Goal: Transaction & Acquisition: Purchase product/service

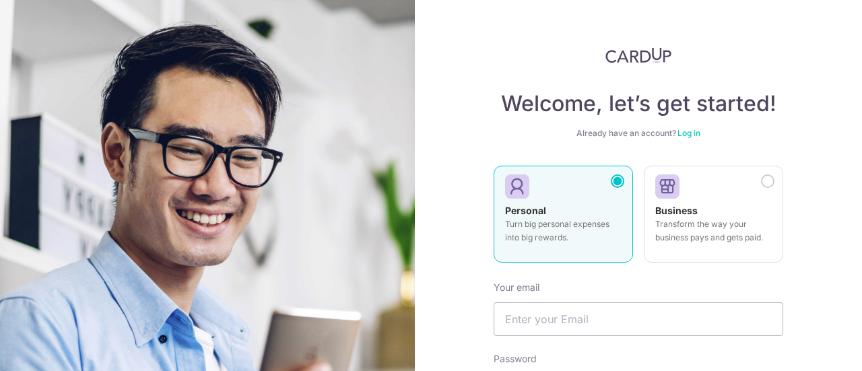
click at [687, 132] on link "Log in" at bounding box center [689, 133] width 23 height 10
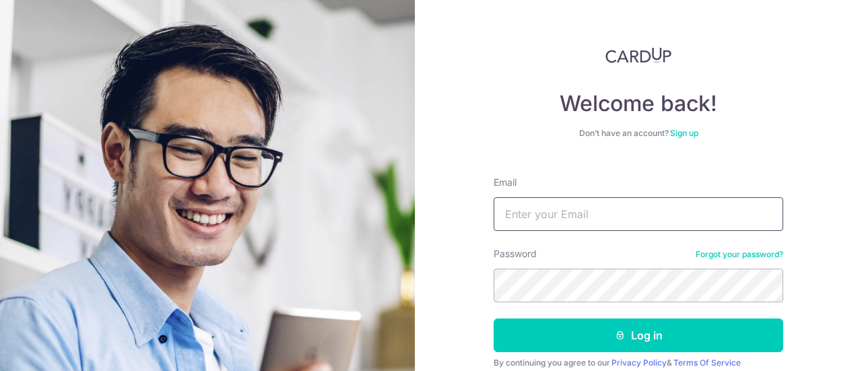
click at [610, 227] on input "Email" at bounding box center [639, 214] width 290 height 34
type input "yuying.goh@gmail.com"
click at [494, 319] on button "Log in" at bounding box center [639, 336] width 290 height 34
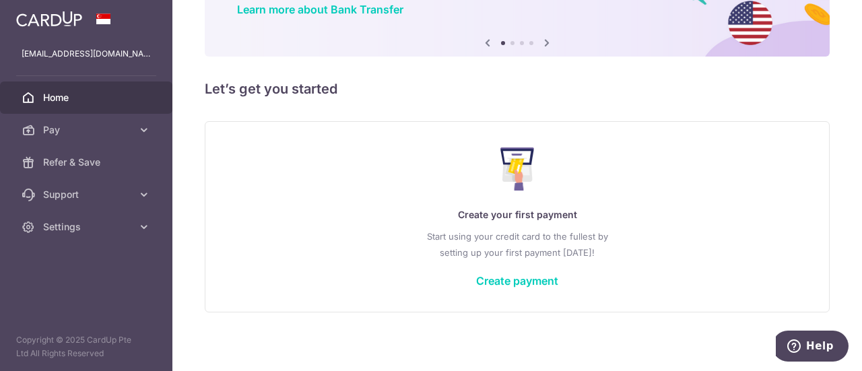
scroll to position [120, 0]
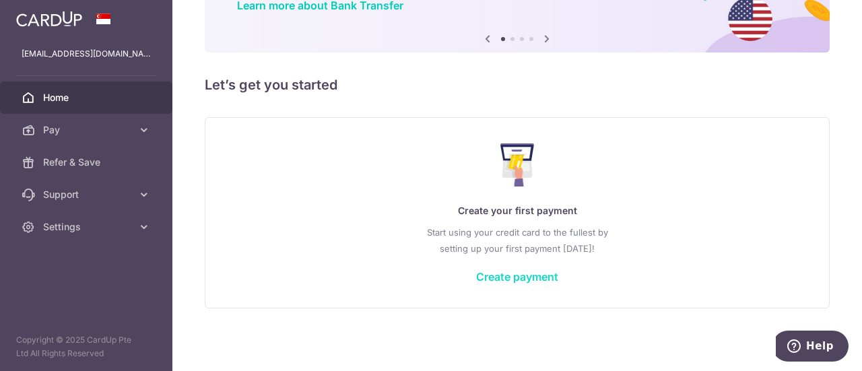
click at [496, 274] on link "Create payment" at bounding box center [517, 276] width 82 height 13
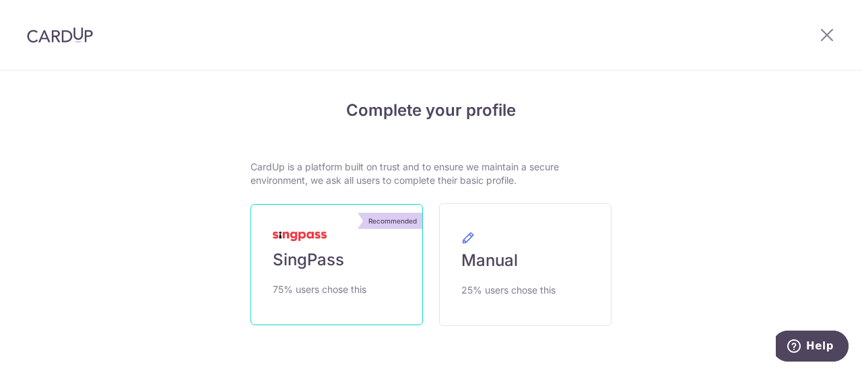
click at [360, 274] on link "Recommended SingPass 75% users chose this" at bounding box center [337, 264] width 172 height 121
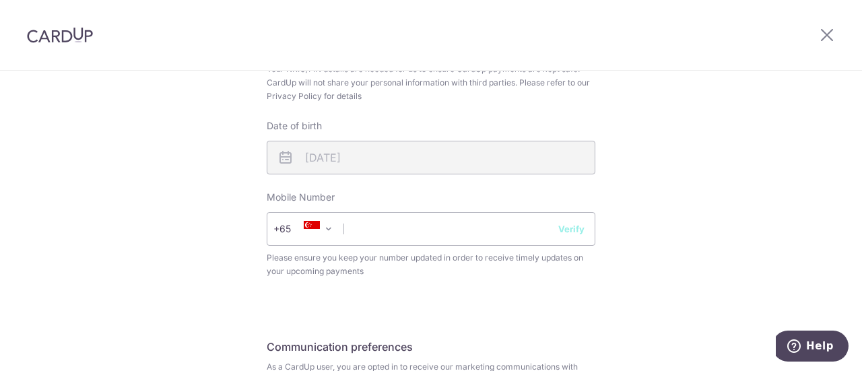
scroll to position [538, 0]
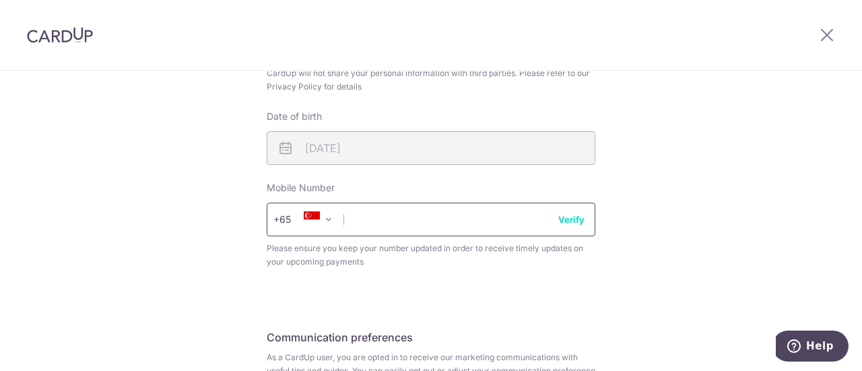
click at [467, 222] on input "text" at bounding box center [431, 220] width 329 height 34
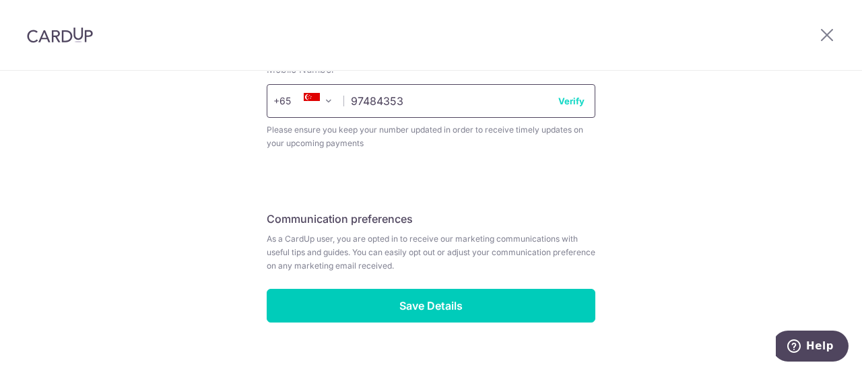
scroll to position [681, 0]
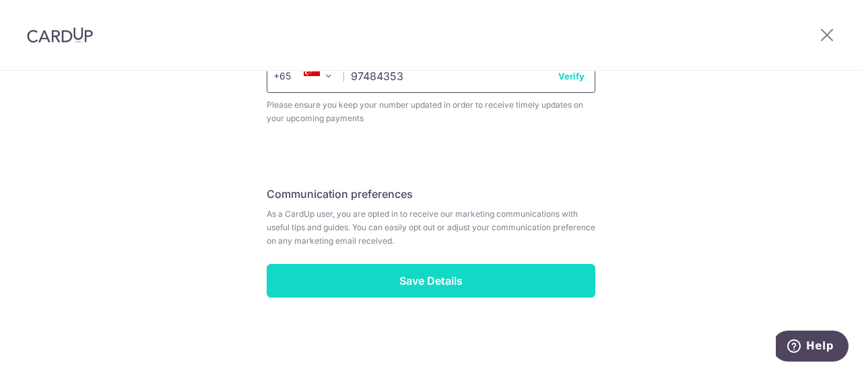
type input "97484353"
click at [437, 281] on input "Save Details" at bounding box center [431, 281] width 329 height 34
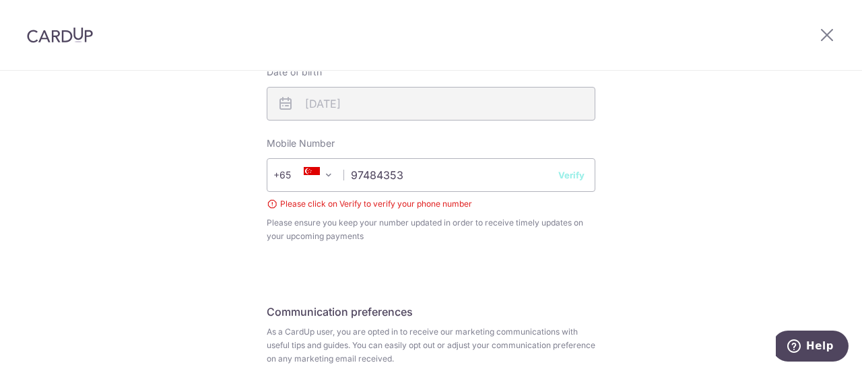
scroll to position [571, 0]
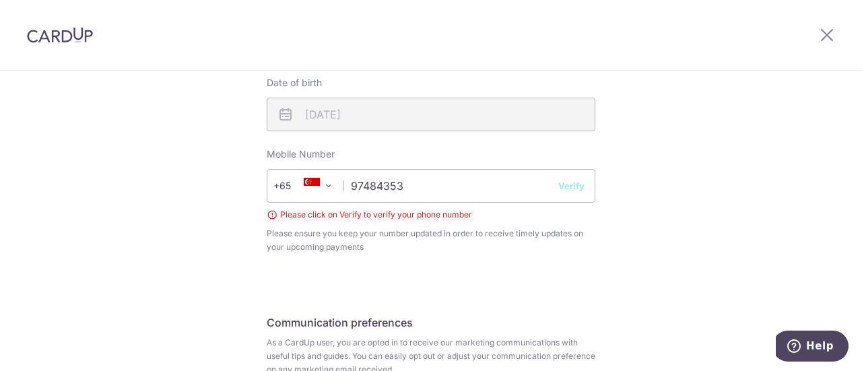
click at [571, 188] on button "Verify" at bounding box center [572, 185] width 26 height 13
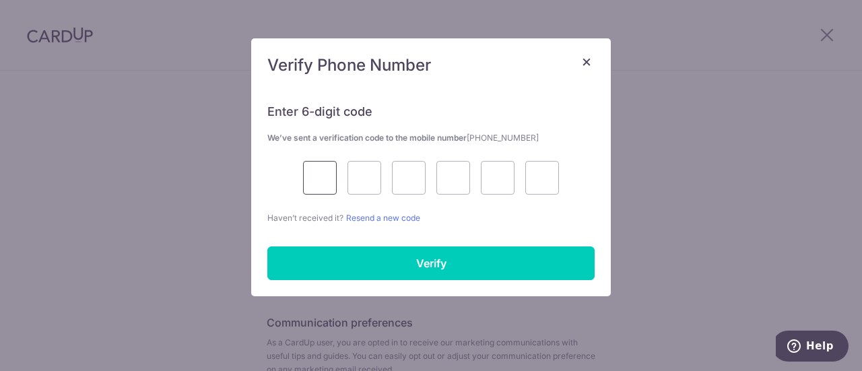
click at [317, 176] on input "text" at bounding box center [320, 178] width 34 height 34
type input "7"
type input "0"
type input "5"
type input "0"
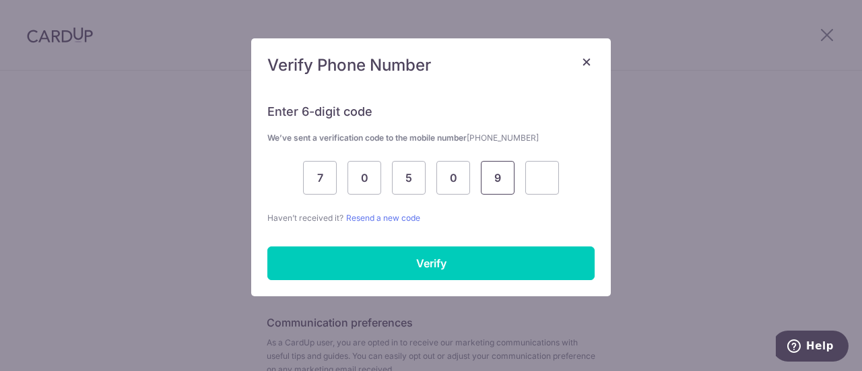
type input "9"
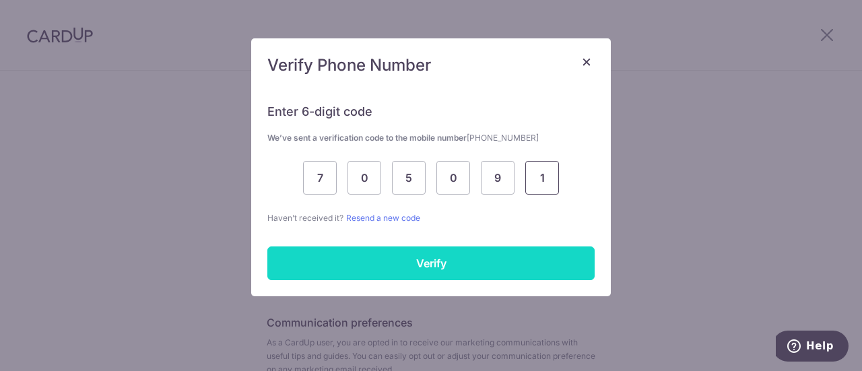
type input "1"
click at [426, 265] on input "Verify" at bounding box center [430, 264] width 327 height 34
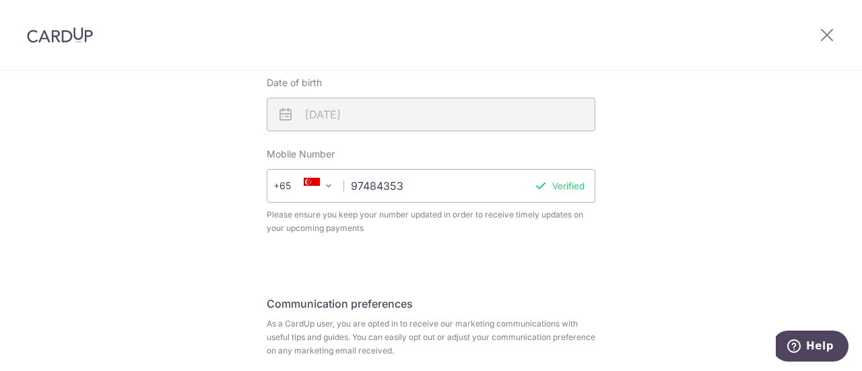
scroll to position [681, 0]
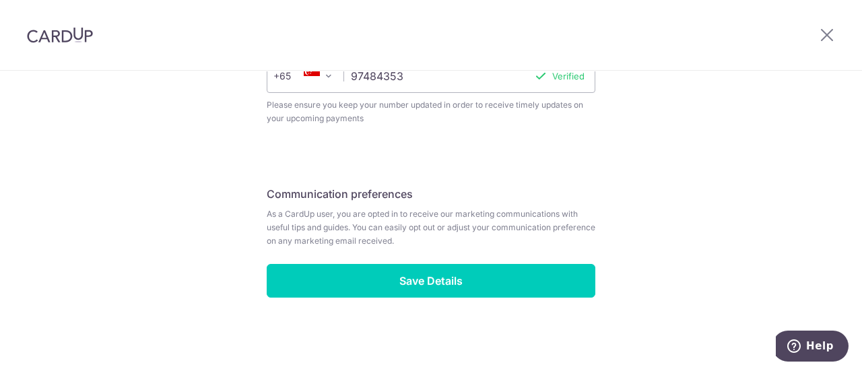
drag, startPoint x: 860, startPoint y: 260, endPoint x: 58, endPoint y: 6, distance: 841.1
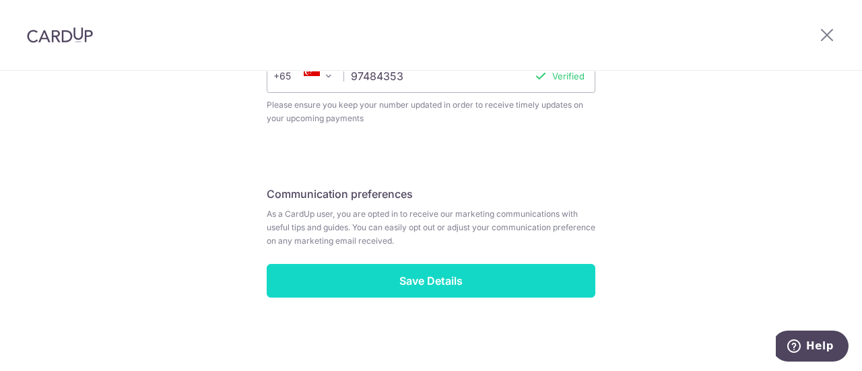
click at [398, 282] on input "Save Details" at bounding box center [431, 281] width 329 height 34
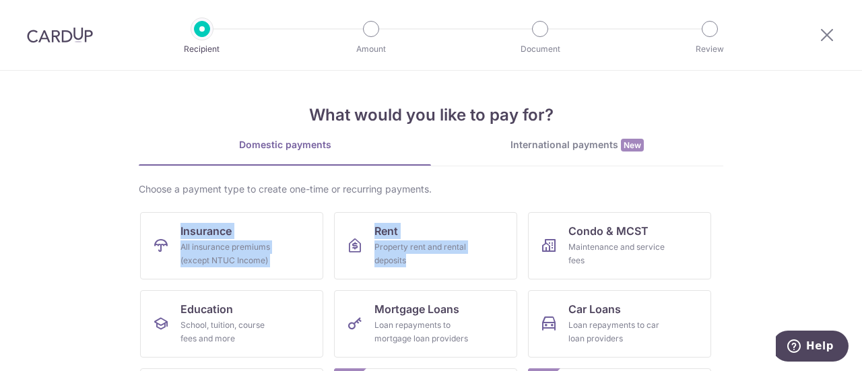
drag, startPoint x: 853, startPoint y: 170, endPoint x: 861, endPoint y: 184, distance: 16.3
click at [862, 197] on section "What would you like to pay for? Domestic payments International payments New Ch…" at bounding box center [431, 221] width 862 height 301
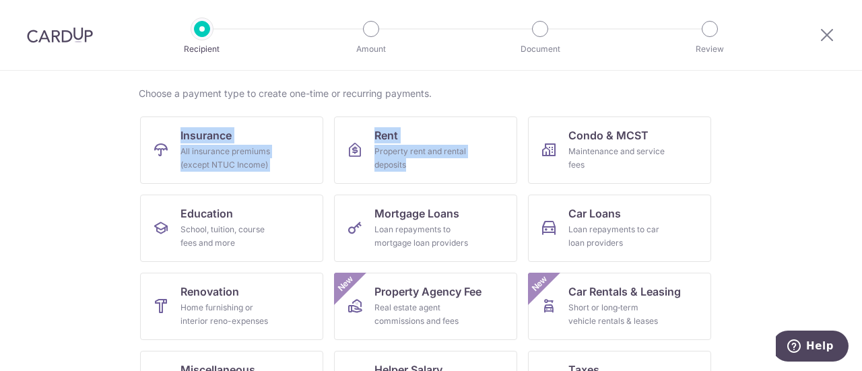
scroll to position [98, 0]
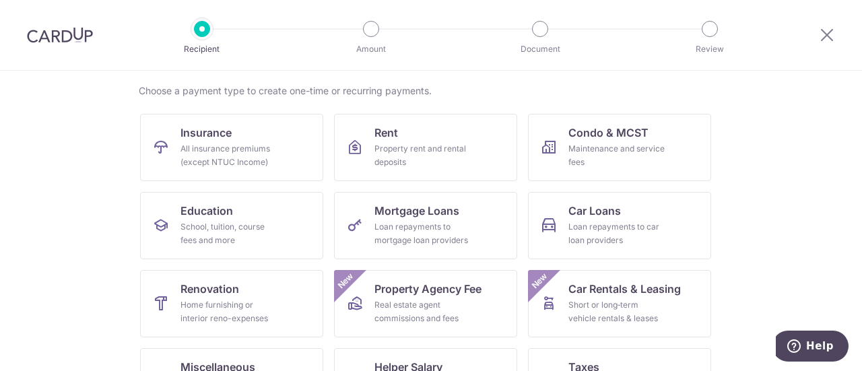
click at [786, 218] on section "What would you like to pay for? Domestic payments International payments New Ch…" at bounding box center [431, 221] width 862 height 301
click at [206, 139] on link "Insurance All insurance premiums (except NTUC Income)" at bounding box center [231, 147] width 183 height 67
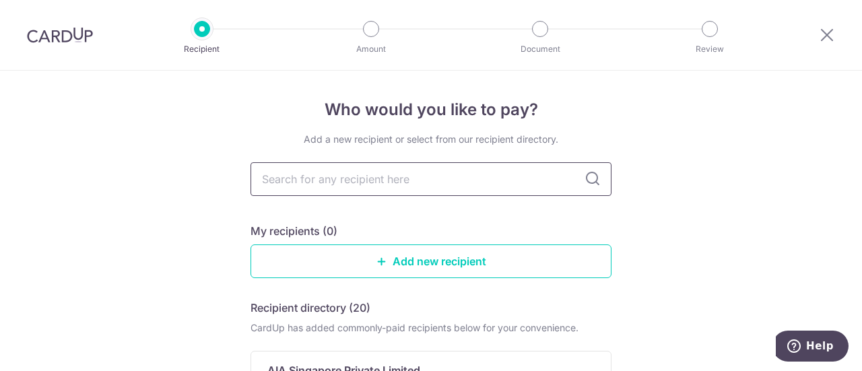
click at [382, 181] on input "text" at bounding box center [431, 179] width 361 height 34
type input "g"
type input "e"
type input "f"
type input "g"
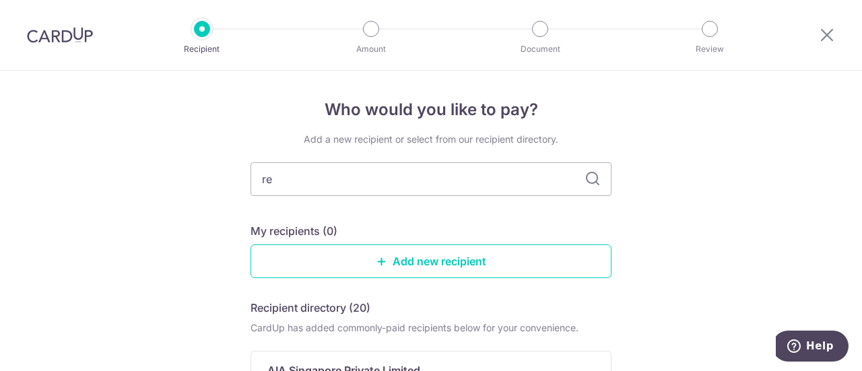
type input "r"
type input "great [DATE]"
click at [586, 180] on icon at bounding box center [593, 179] width 16 height 16
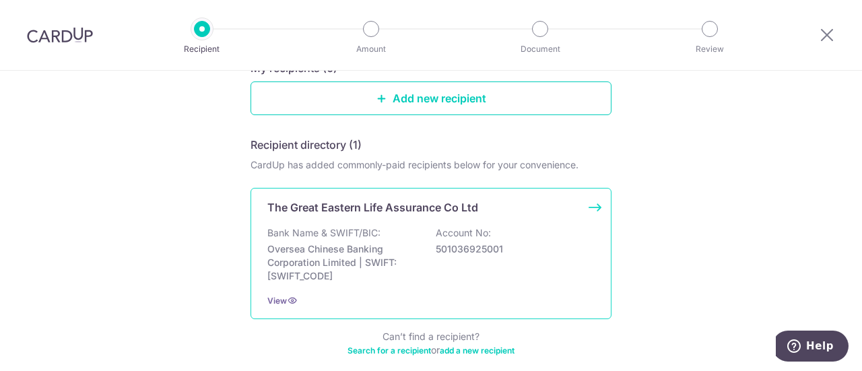
scroll to position [162, 0]
click at [291, 289] on div "The Great Eastern Life Assurance Co Ltd Bank Name & SWIFT/BIC: Oversea Chinese …" at bounding box center [431, 254] width 361 height 131
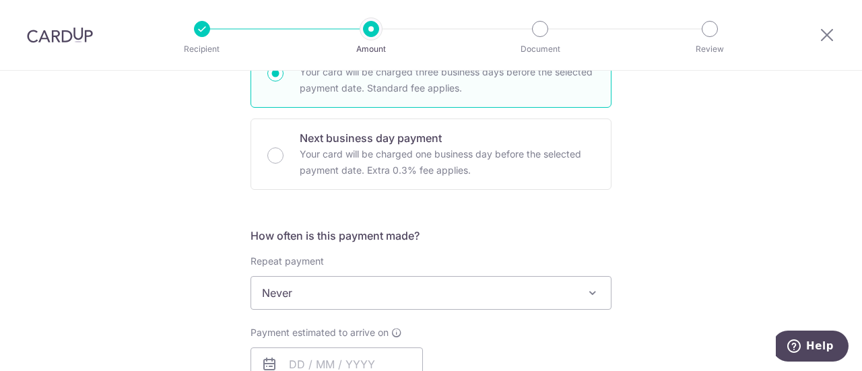
scroll to position [378, 0]
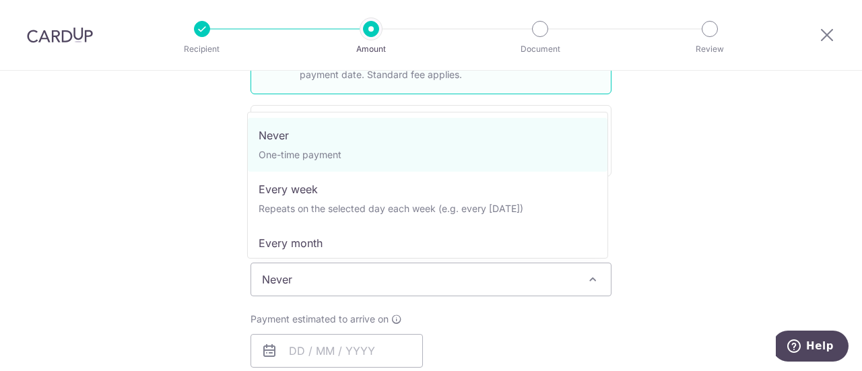
click at [585, 272] on span at bounding box center [593, 280] width 16 height 16
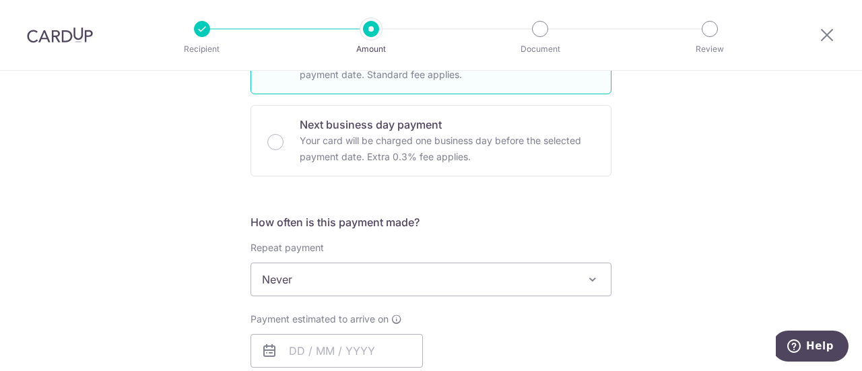
click at [698, 259] on div "Tell us more about your payment Enter payment amount SGD Select Card Select opt…" at bounding box center [431, 302] width 862 height 1219
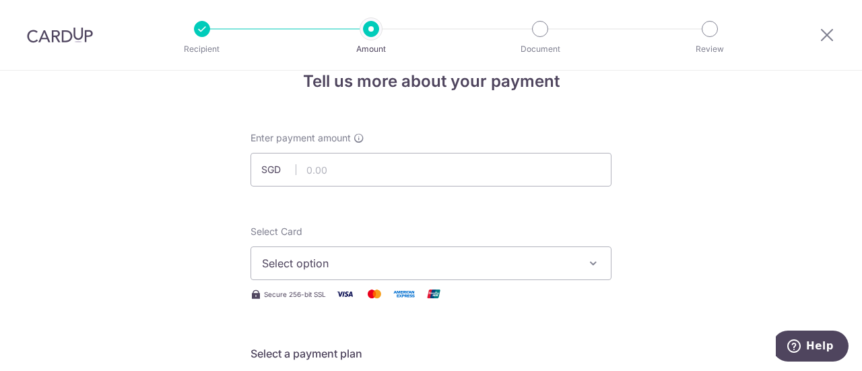
scroll to position [0, 0]
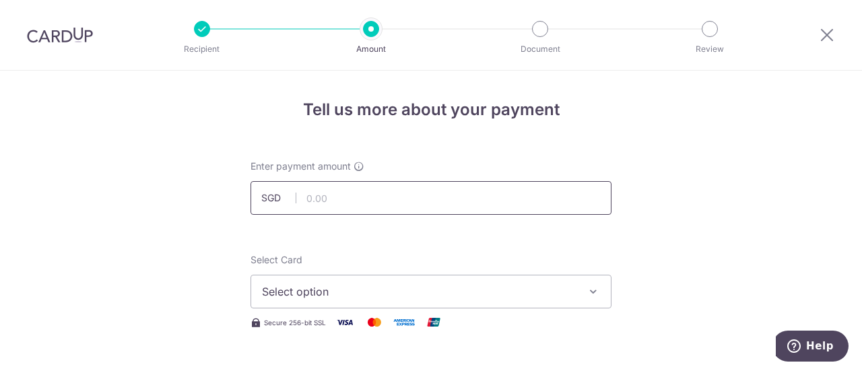
click at [360, 191] on input "text" at bounding box center [431, 198] width 361 height 34
click at [299, 191] on input "text" at bounding box center [431, 198] width 361 height 34
type input "5,854.73"
click at [326, 294] on span "Select option" at bounding box center [419, 292] width 314 height 16
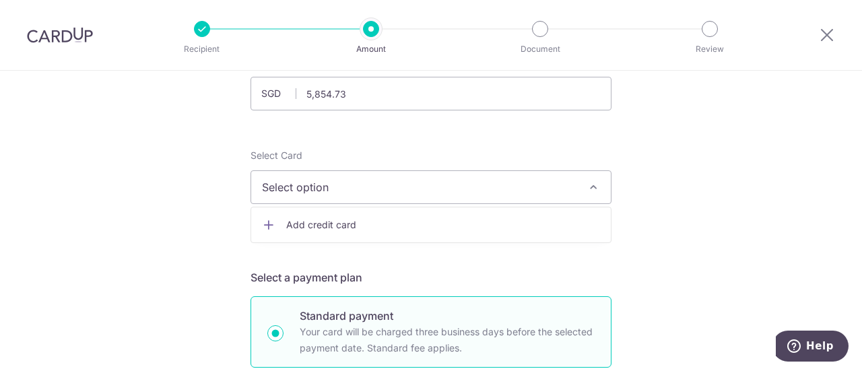
scroll to position [122, 0]
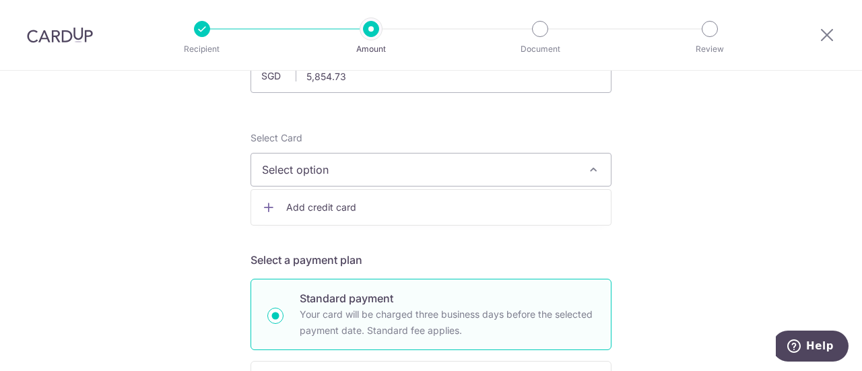
click at [371, 170] on span "Select option" at bounding box center [419, 170] width 314 height 16
click at [587, 172] on icon "button" at bounding box center [593, 169] width 13 height 13
click at [322, 206] on span "Add credit card" at bounding box center [443, 207] width 314 height 13
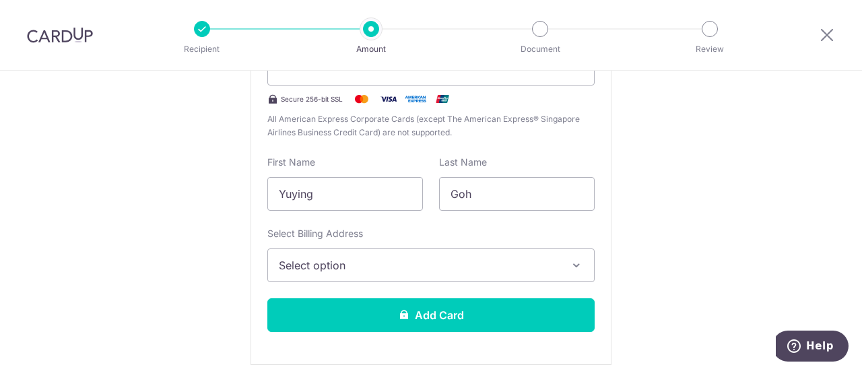
scroll to position [346, 0]
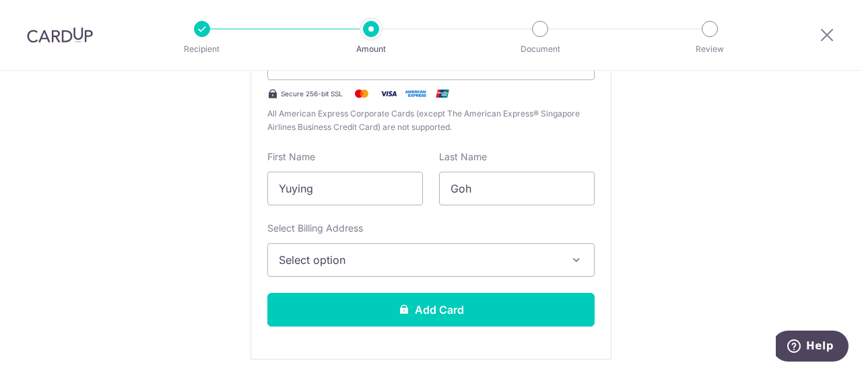
click at [551, 267] on button "Select option" at bounding box center [430, 260] width 327 height 34
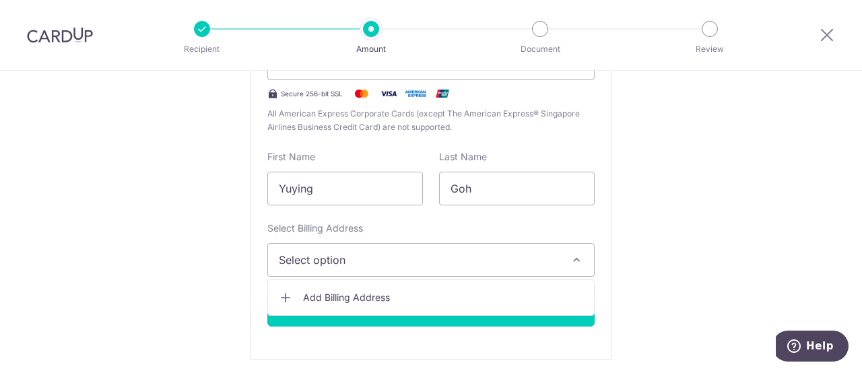
click at [370, 291] on span "Add Billing Address" at bounding box center [443, 297] width 280 height 13
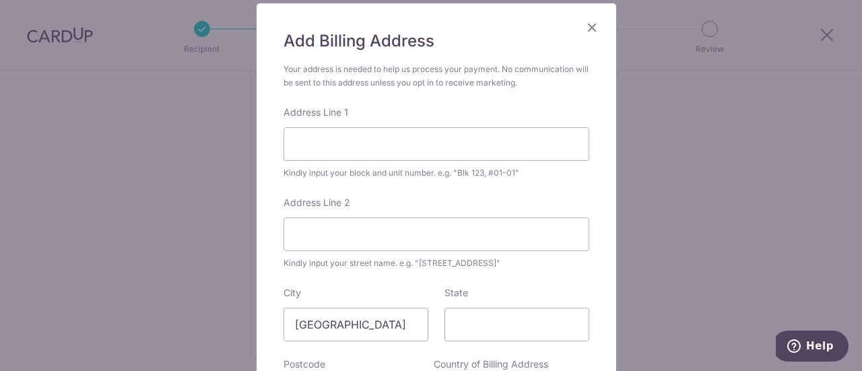
scroll to position [96, 0]
click at [314, 131] on input "Address Line 1" at bounding box center [437, 143] width 306 height 34
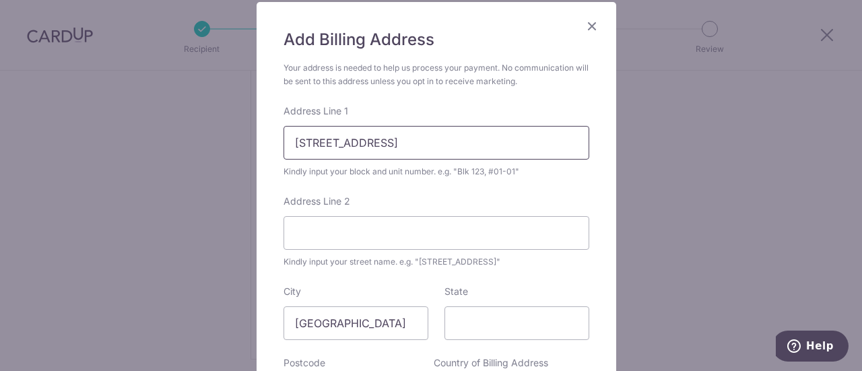
type input "24 Bukit Batok St 52 #08-02"
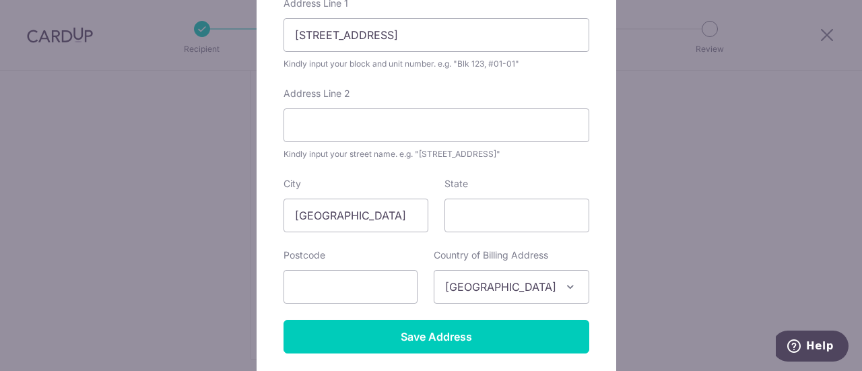
scroll to position [207, 0]
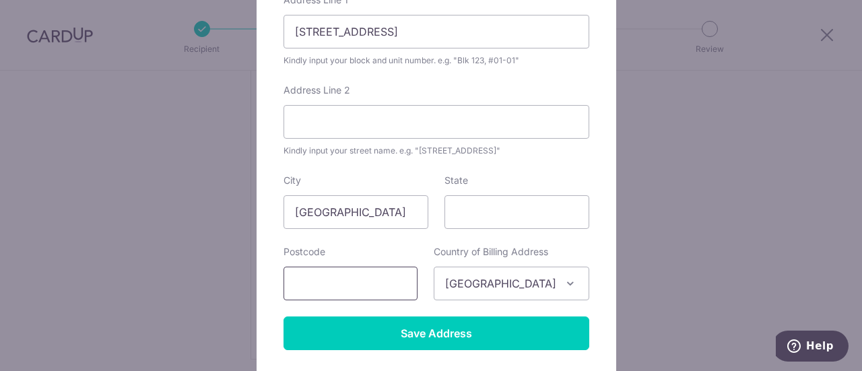
click at [379, 277] on input "text" at bounding box center [351, 284] width 134 height 34
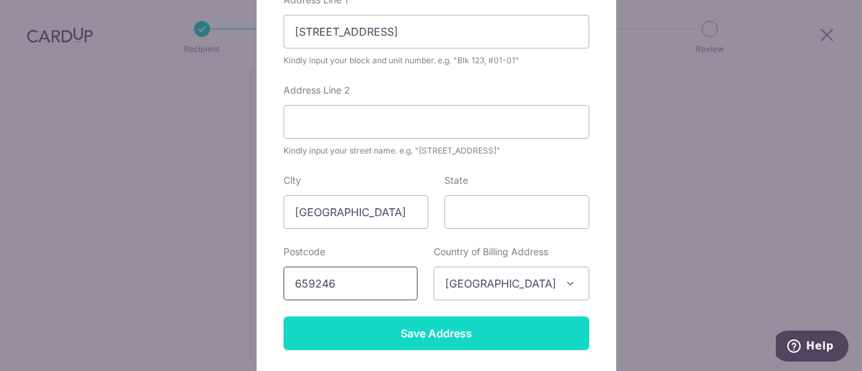
type input "659246"
click at [410, 328] on input "Save Address" at bounding box center [437, 334] width 306 height 34
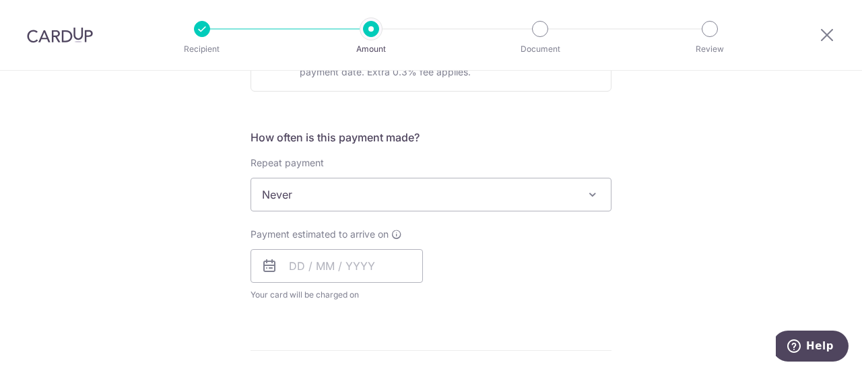
scroll to position [860, 0]
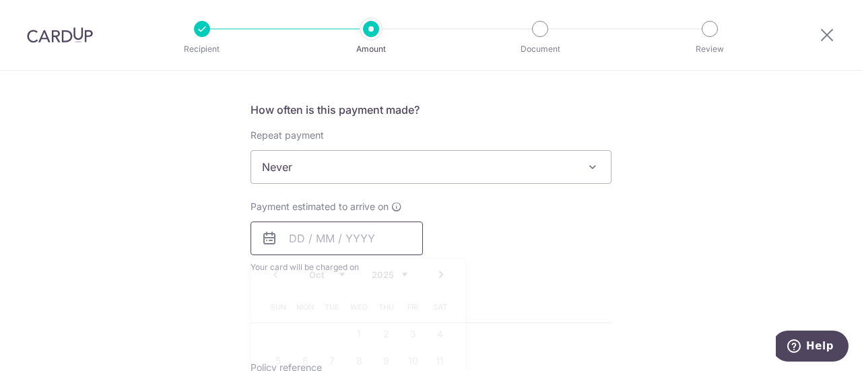
click at [317, 239] on input "text" at bounding box center [337, 239] width 172 height 34
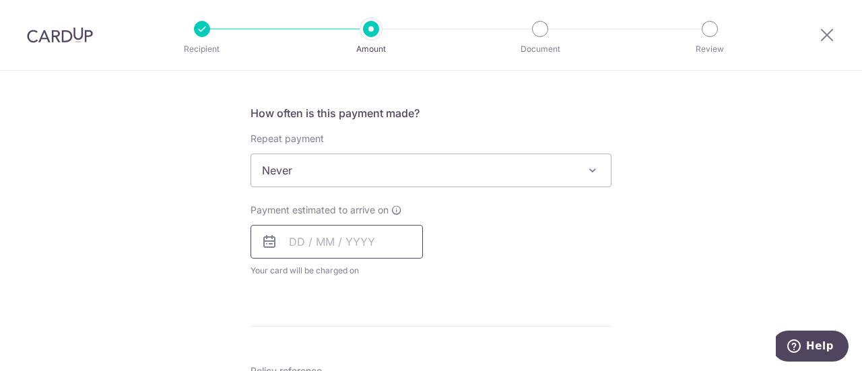
scroll to position [844, 0]
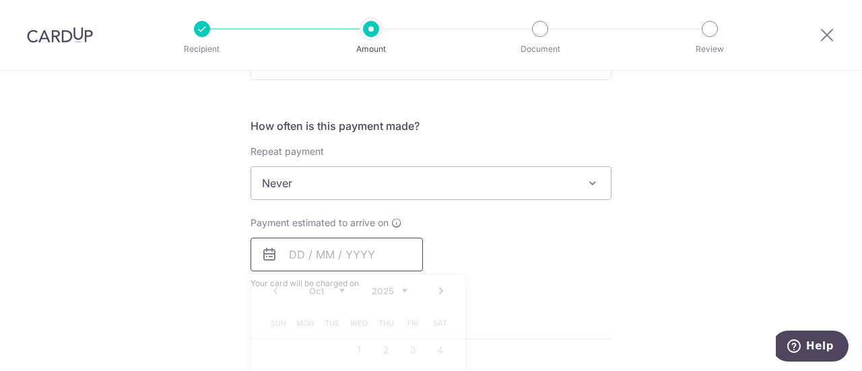
click at [294, 253] on input "text" at bounding box center [337, 255] width 172 height 34
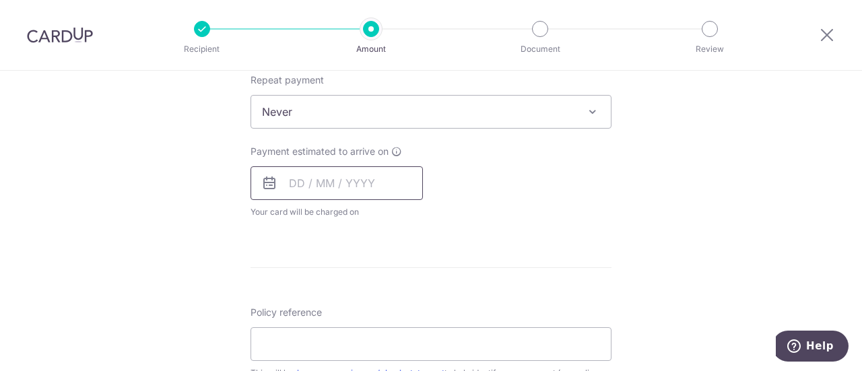
scroll to position [913, 0]
click at [280, 183] on input "text" at bounding box center [337, 186] width 172 height 34
click at [303, 186] on input "text" at bounding box center [337, 186] width 172 height 34
click at [308, 183] on input "text" at bounding box center [337, 186] width 172 height 34
click at [270, 188] on icon at bounding box center [269, 186] width 16 height 16
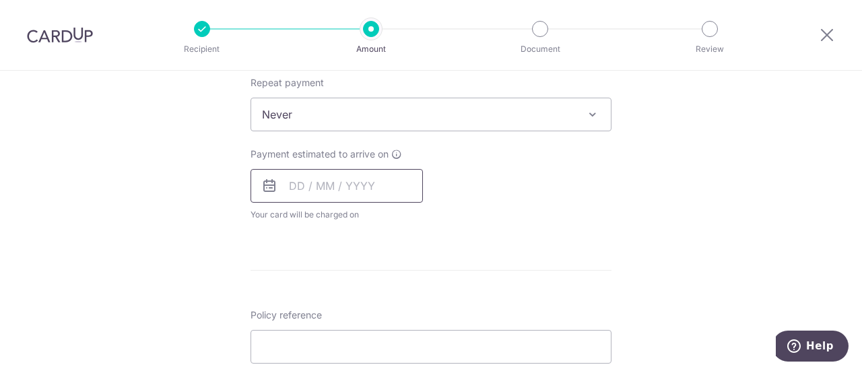
click at [347, 185] on input "text" at bounding box center [337, 186] width 172 height 34
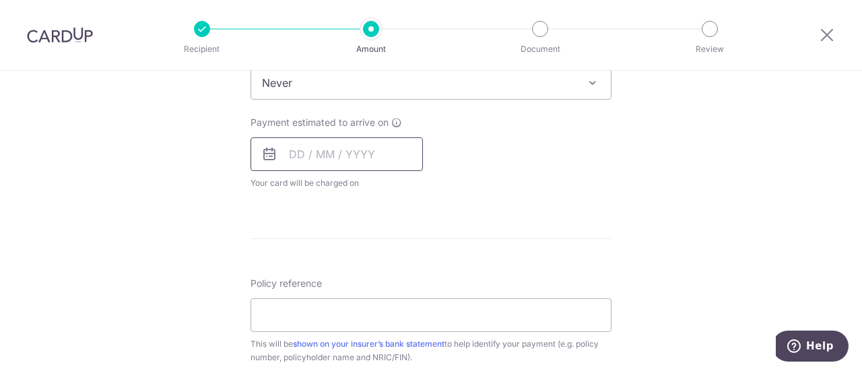
scroll to position [959, 0]
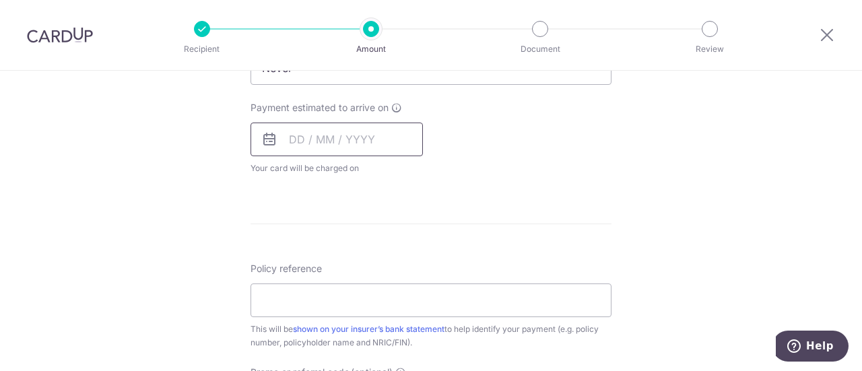
click at [294, 143] on input "text" at bounding box center [337, 140] width 172 height 34
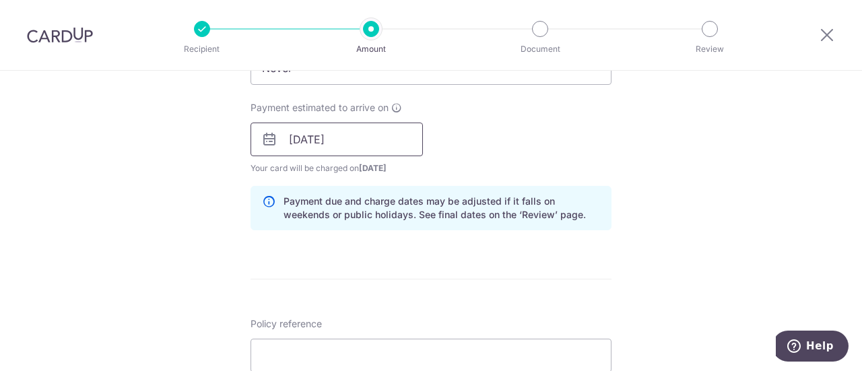
click at [331, 146] on input "30/10/2025" at bounding box center [337, 140] width 172 height 34
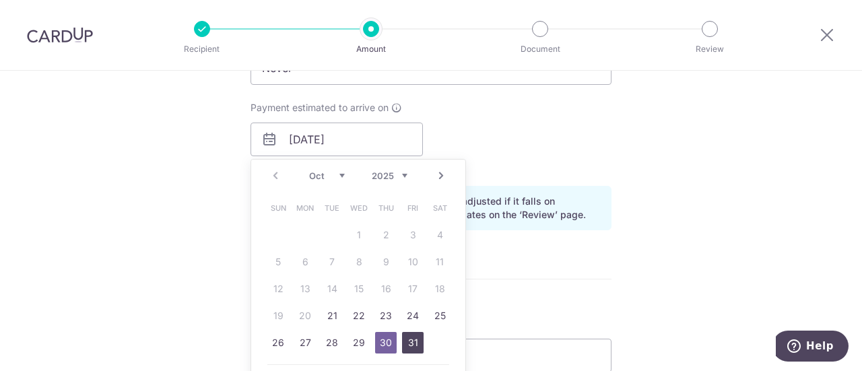
click at [414, 340] on link "31" at bounding box center [413, 343] width 22 height 22
type input "[DATE]"
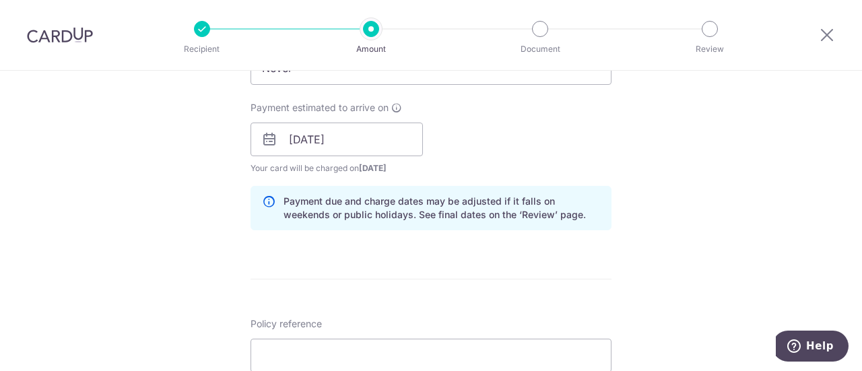
drag, startPoint x: 443, startPoint y: 270, endPoint x: 608, endPoint y: 243, distance: 166.6
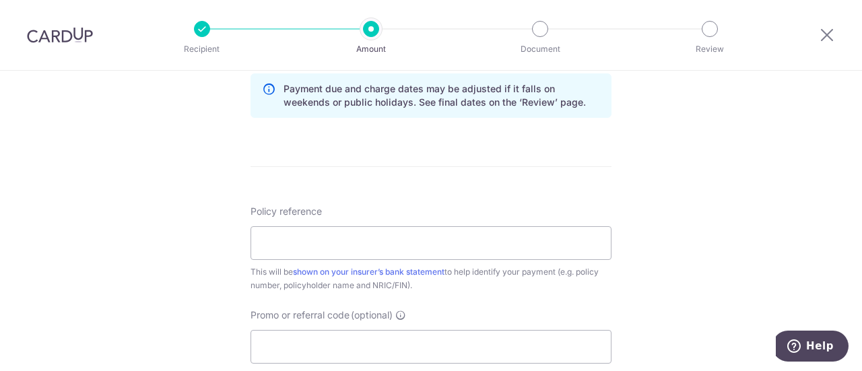
scroll to position [1075, 0]
click at [375, 238] on input "Policy reference" at bounding box center [431, 241] width 361 height 34
type input "0085499893"
click at [327, 346] on input "Promo or referral code (optional)" at bounding box center [431, 344] width 361 height 34
paste input "25AMEX18"
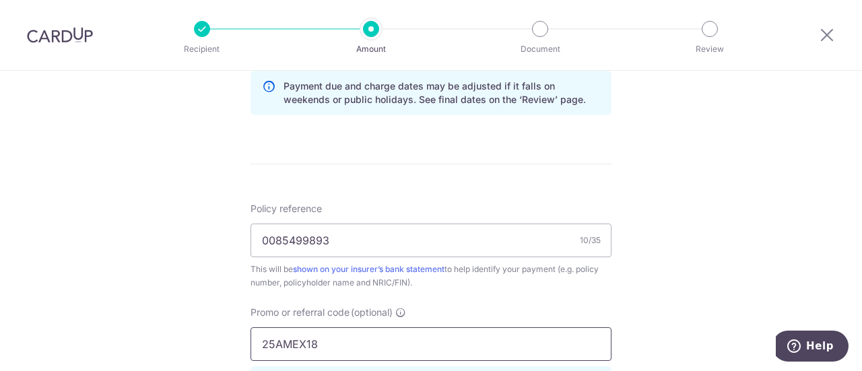
type input "25AMEX18"
drag, startPoint x: 800, startPoint y: 196, endPoint x: 833, endPoint y: 220, distance: 40.6
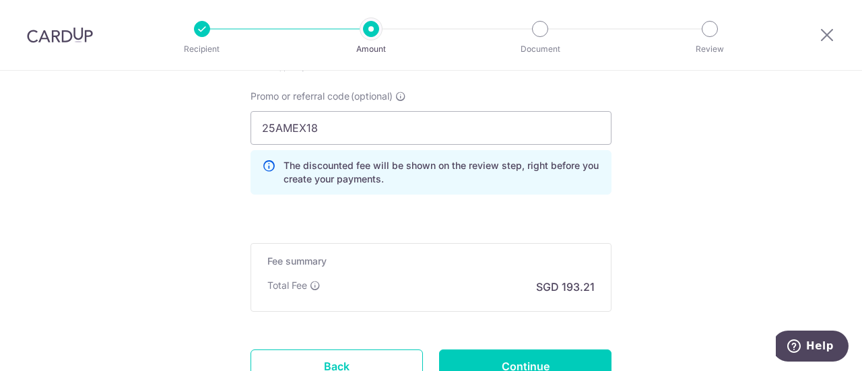
scroll to position [1323, 0]
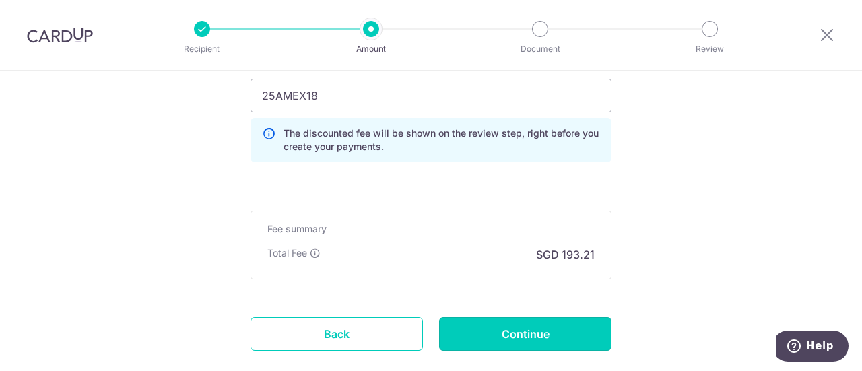
click at [505, 338] on input "Continue" at bounding box center [525, 334] width 172 height 34
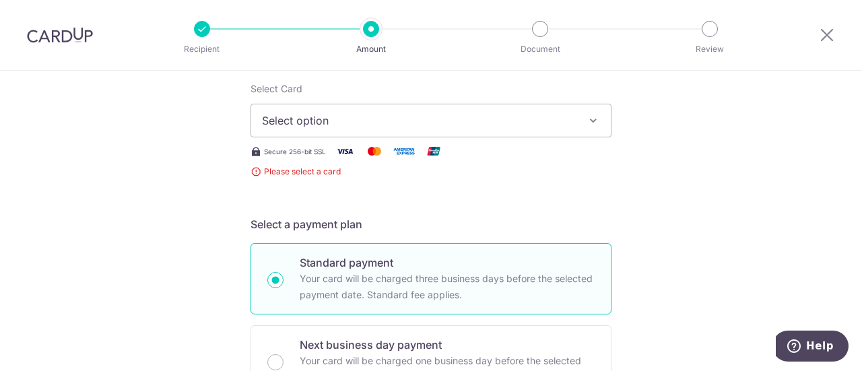
scroll to position [160, 0]
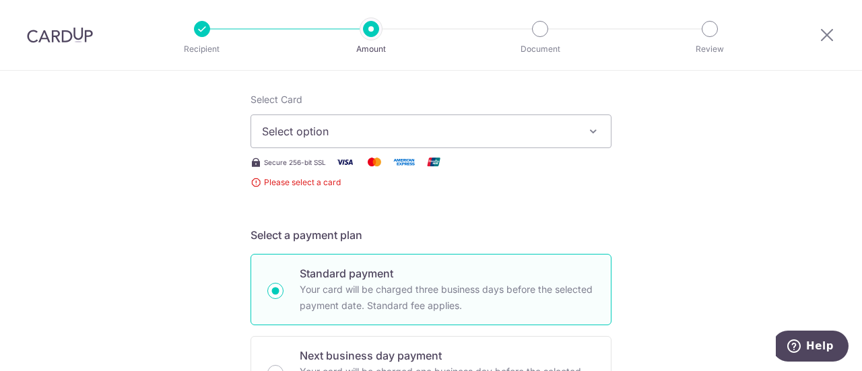
click at [455, 132] on span "Select option" at bounding box center [419, 131] width 314 height 16
drag, startPoint x: 701, startPoint y: 181, endPoint x: 790, endPoint y: 160, distance: 90.9
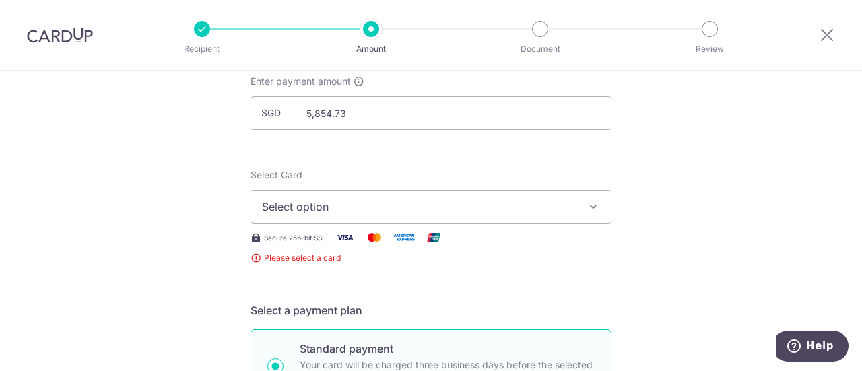
scroll to position [77, 0]
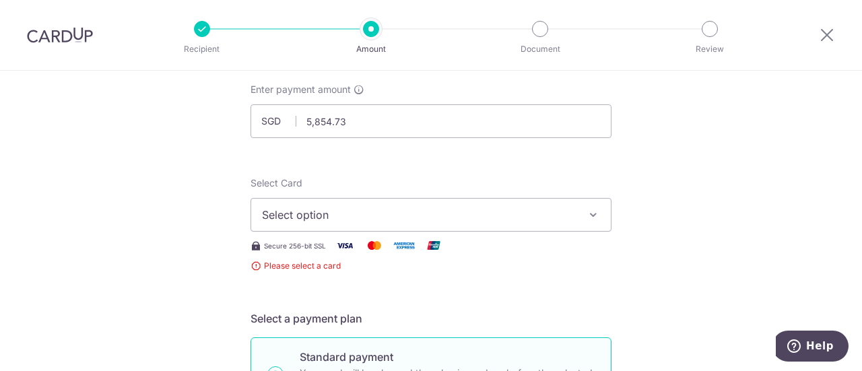
click at [543, 224] on button "Select option" at bounding box center [431, 215] width 361 height 34
click at [336, 256] on span "Add credit card" at bounding box center [443, 252] width 314 height 13
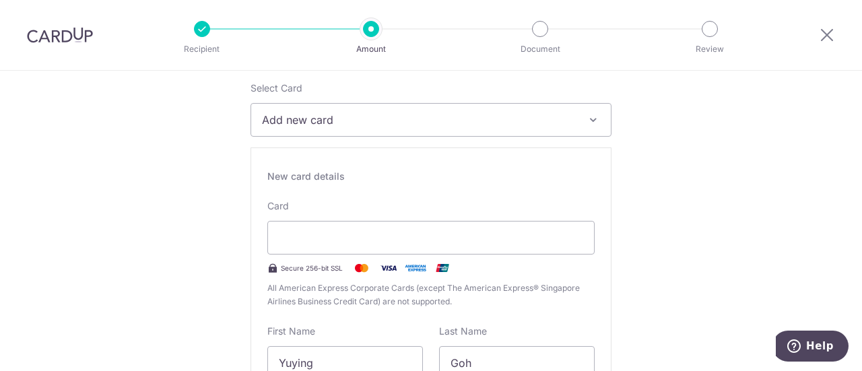
scroll to position [234, 0]
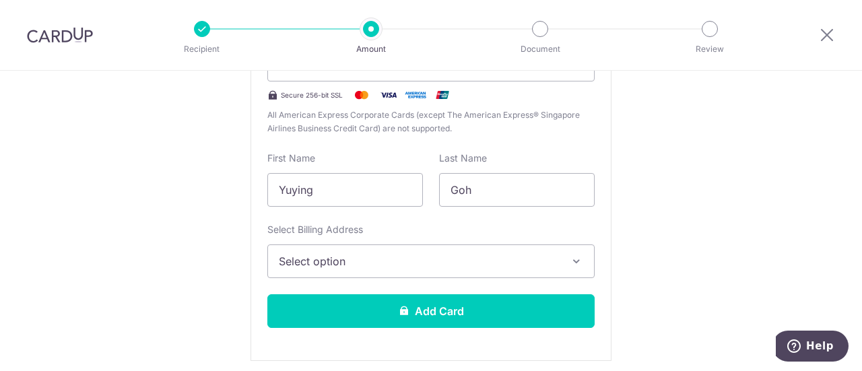
scroll to position [361, 0]
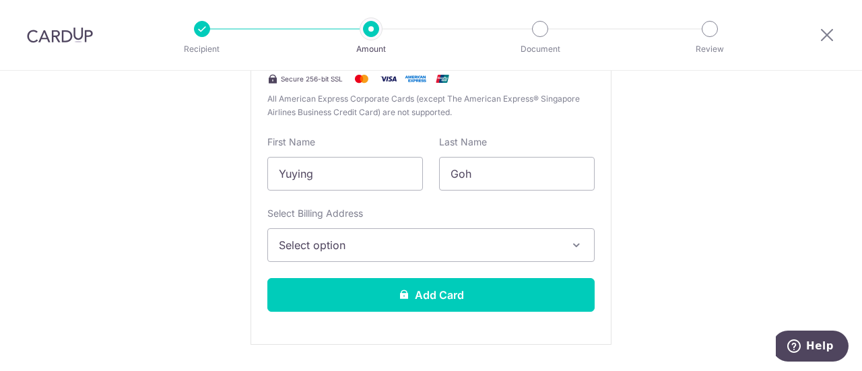
click at [418, 246] on span "Select option" at bounding box center [419, 245] width 280 height 16
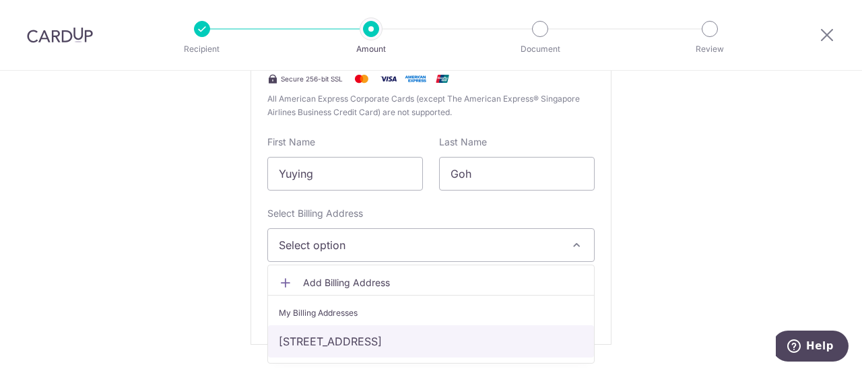
click at [352, 332] on link "24 Bukit Batok St 52 #08-02, Singapore, Singapore-659246" at bounding box center [431, 341] width 326 height 32
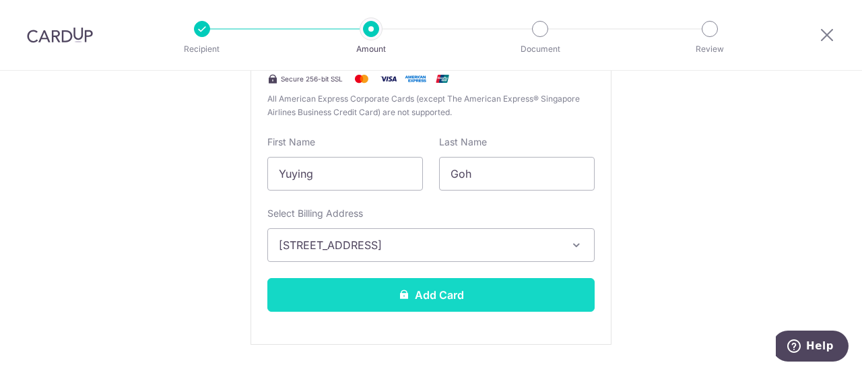
click at [399, 294] on icon at bounding box center [404, 294] width 11 height 11
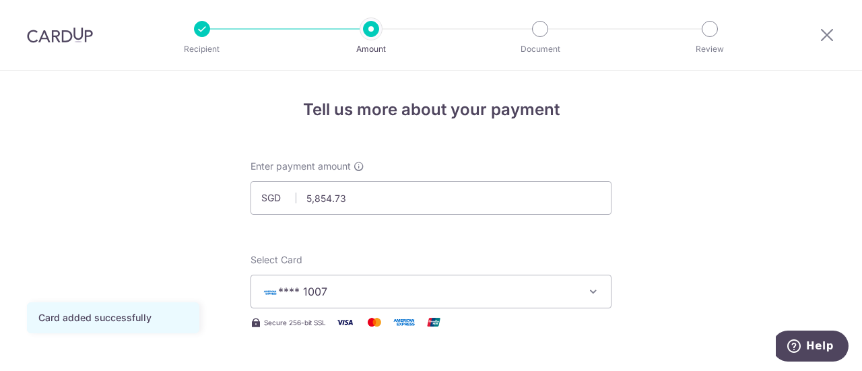
drag, startPoint x: 744, startPoint y: 195, endPoint x: 755, endPoint y: 187, distance: 14.0
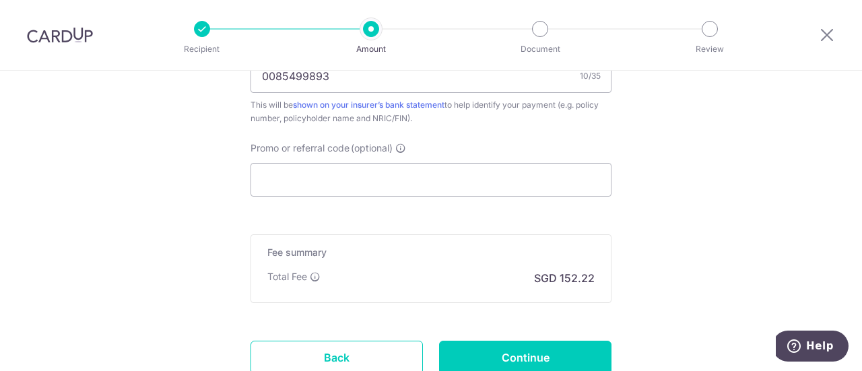
scroll to position [885, 0]
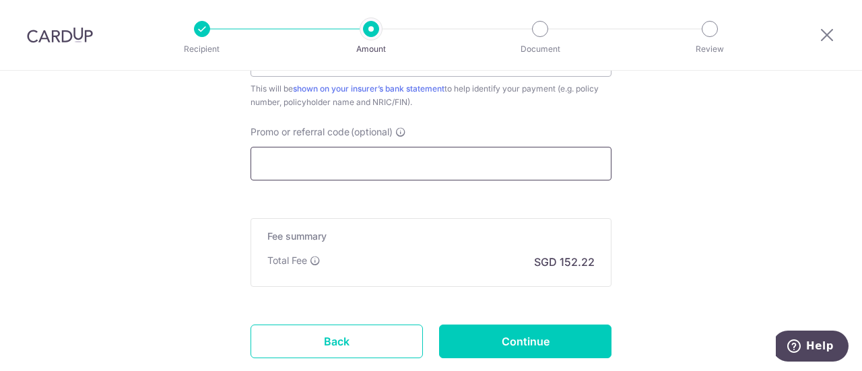
drag, startPoint x: 321, startPoint y: 146, endPoint x: 319, endPoint y: 156, distance: 10.9
click at [319, 156] on input "Promo or referral code (optional)" at bounding box center [431, 164] width 361 height 34
paste input "25AMEX18"
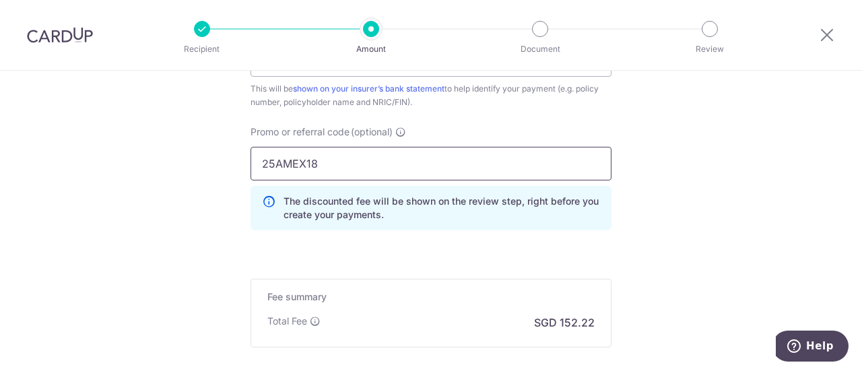
type input "25AMEX18"
drag, startPoint x: 670, startPoint y: 220, endPoint x: 776, endPoint y: 198, distance: 108.0
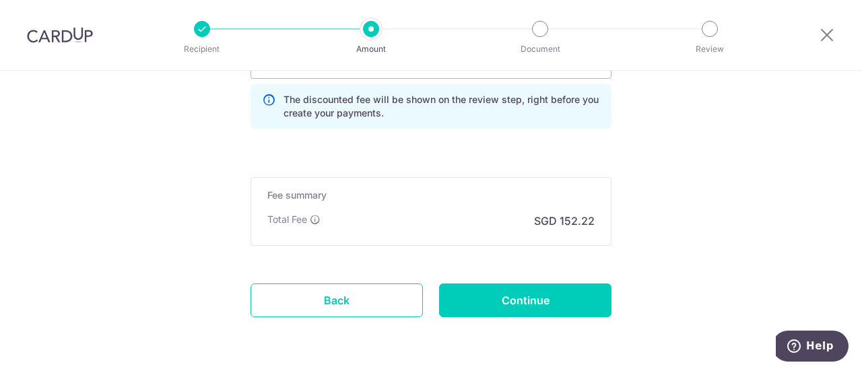
scroll to position [1012, 0]
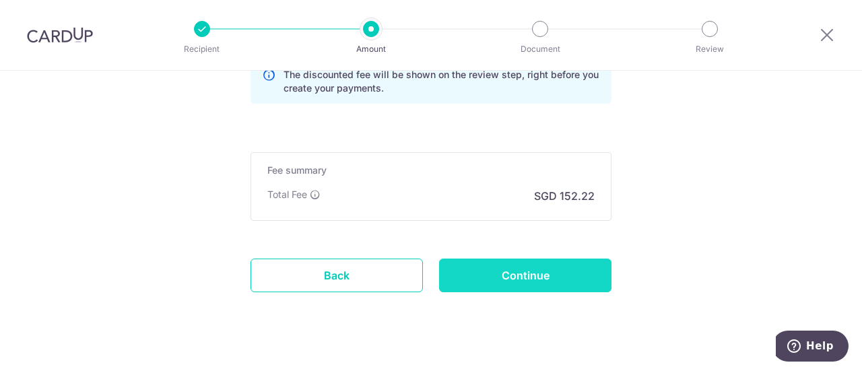
click at [501, 277] on input "Continue" at bounding box center [525, 276] width 172 height 34
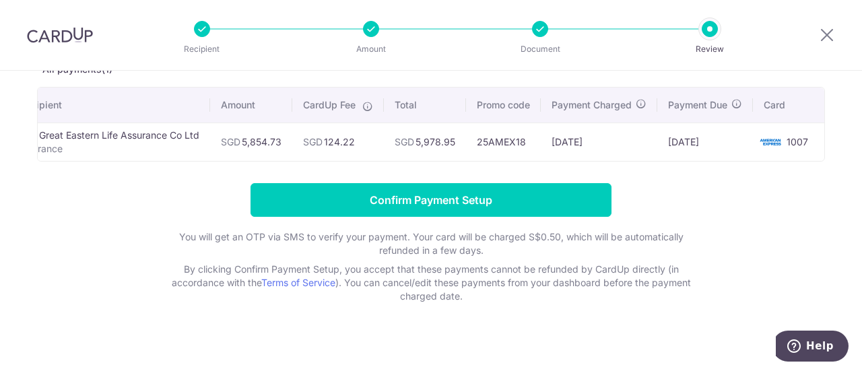
scroll to position [92, 0]
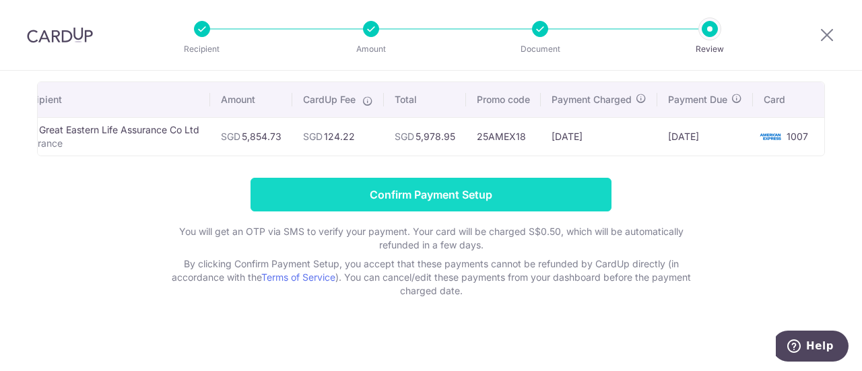
click at [420, 206] on input "Confirm Payment Setup" at bounding box center [431, 195] width 361 height 34
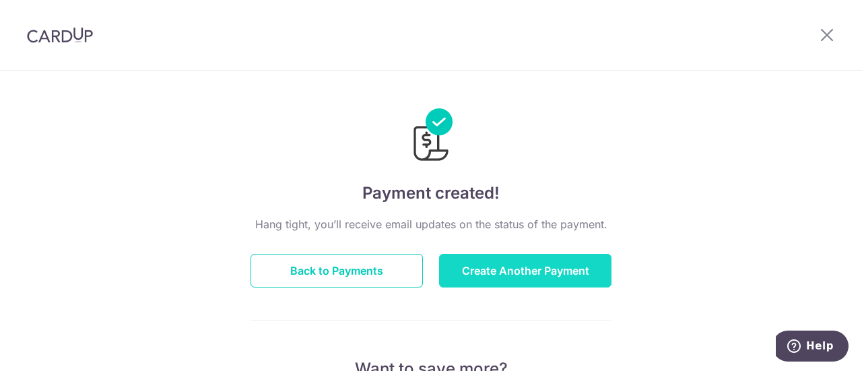
click at [482, 267] on button "Create Another Payment" at bounding box center [525, 271] width 172 height 34
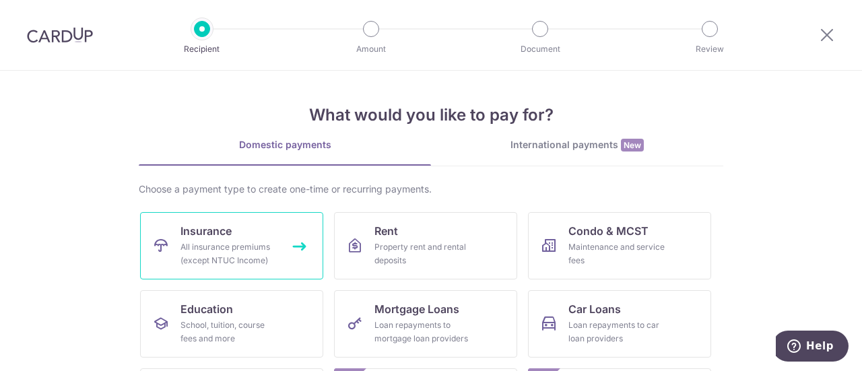
click at [197, 236] on span "Insurance" at bounding box center [206, 231] width 51 height 16
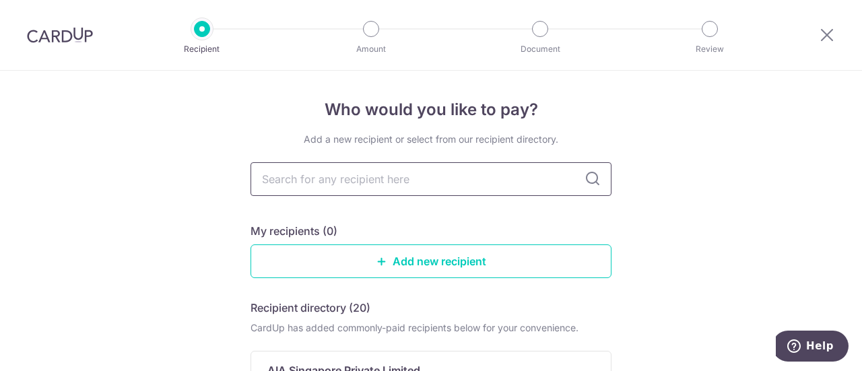
click at [485, 179] on input "text" at bounding box center [431, 179] width 361 height 34
type input "great [DATE]"
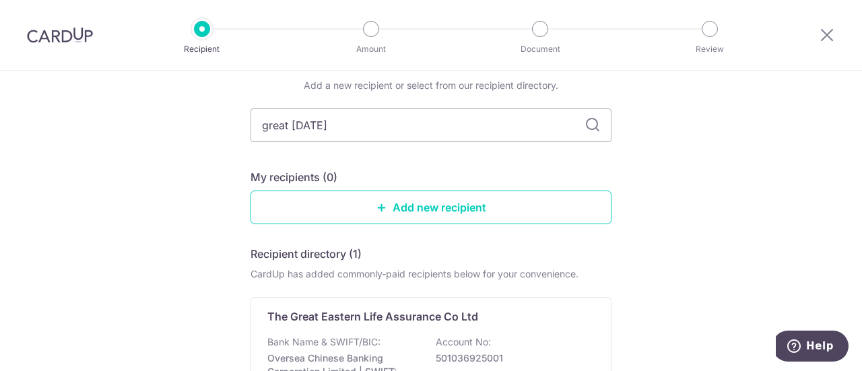
scroll to position [57, 0]
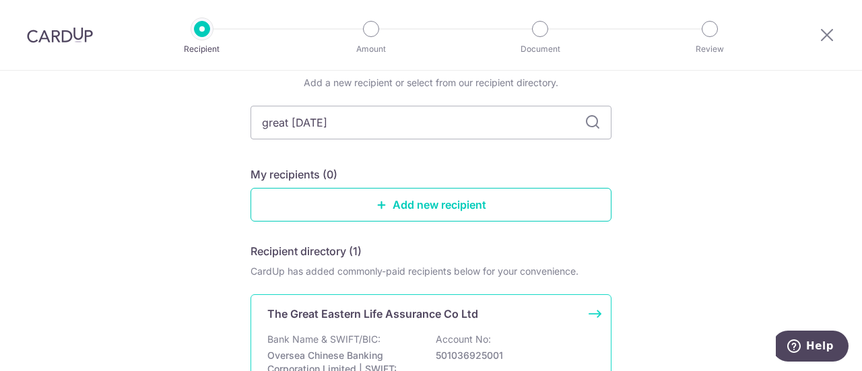
click at [357, 334] on p "Bank Name & SWIFT/BIC:" at bounding box center [323, 339] width 113 height 13
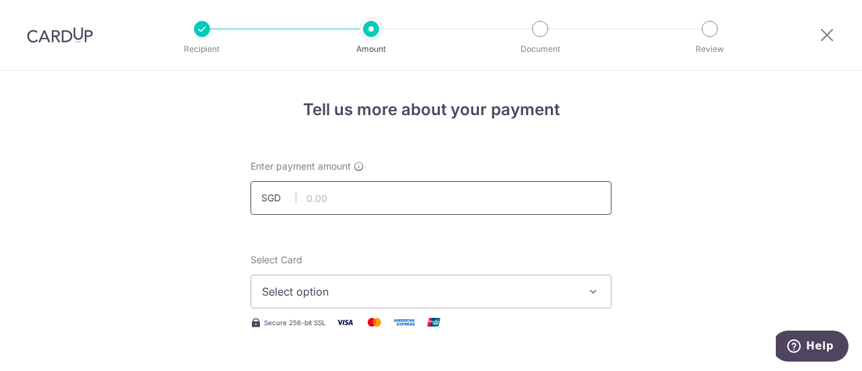
click at [346, 200] on input "text" at bounding box center [431, 198] width 361 height 34
type input "5,403.72"
click at [386, 288] on span "Select option" at bounding box center [419, 292] width 314 height 16
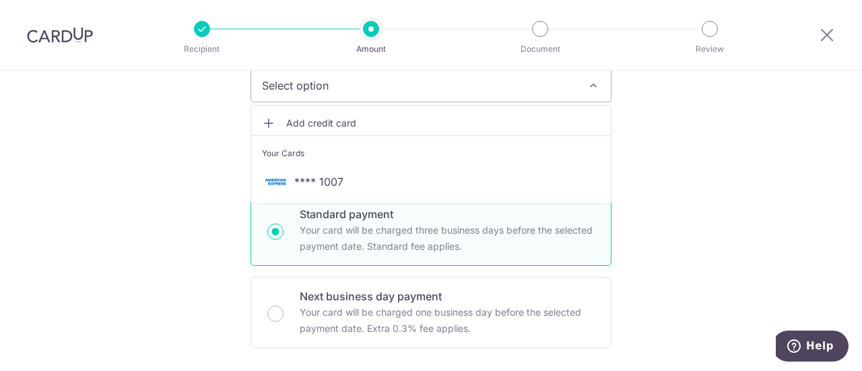
scroll to position [201, 0]
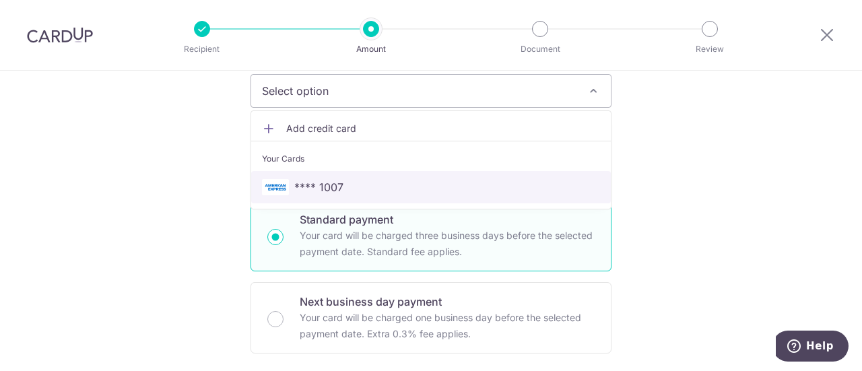
click at [315, 187] on span "**** 1007" at bounding box center [318, 187] width 49 height 16
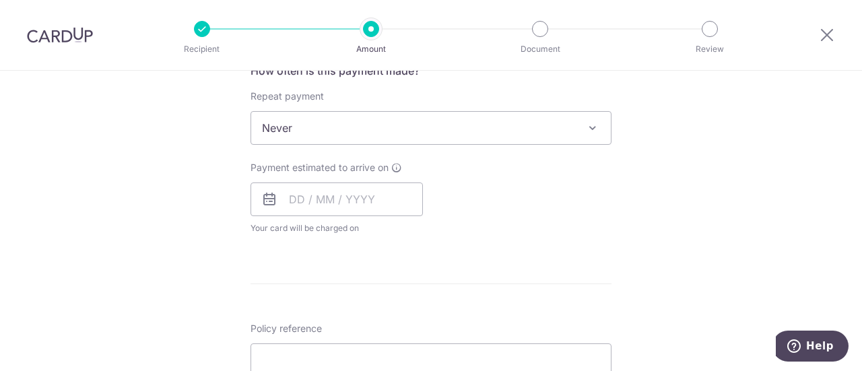
scroll to position [565, 0]
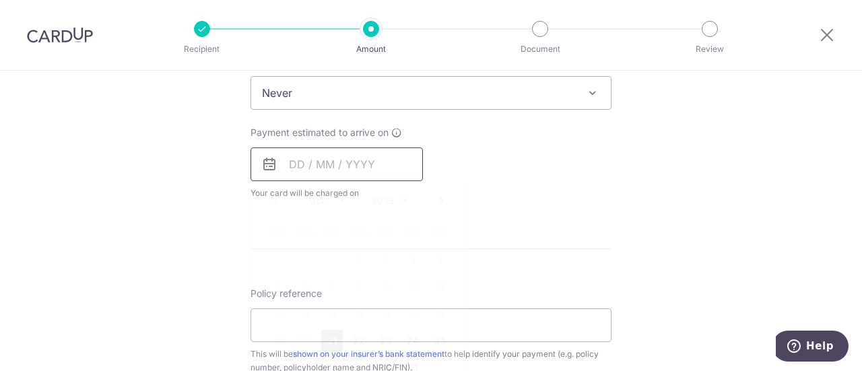
click at [302, 166] on input "text" at bounding box center [337, 165] width 172 height 34
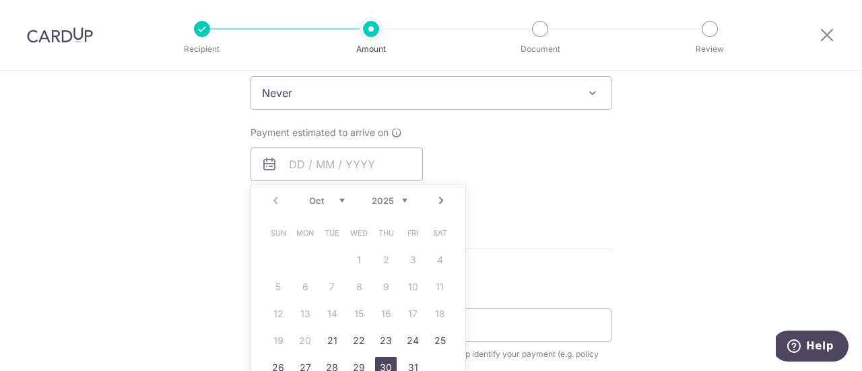
click at [377, 366] on link "30" at bounding box center [386, 368] width 22 height 22
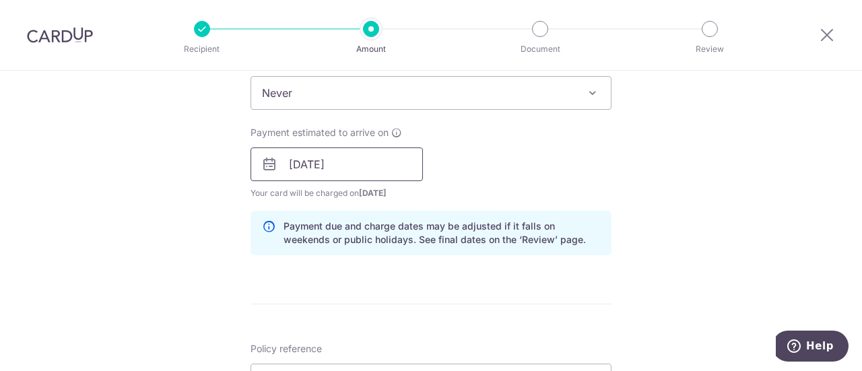
drag, startPoint x: 335, startPoint y: 161, endPoint x: 338, endPoint y: 169, distance: 8.8
click at [334, 162] on input "30/10/2025" at bounding box center [337, 165] width 172 height 34
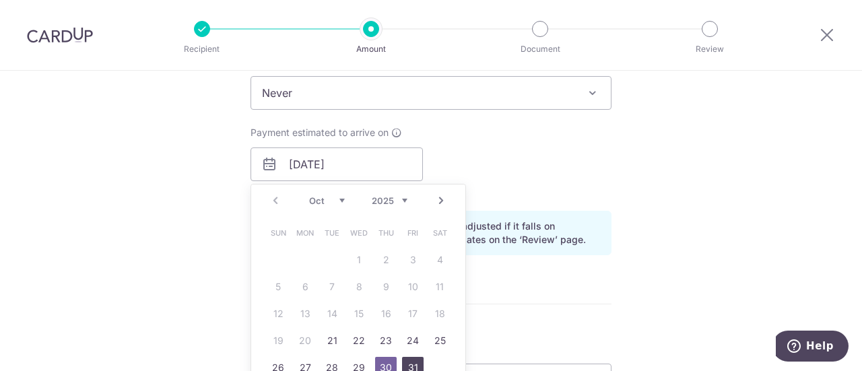
drag, startPoint x: 413, startPoint y: 367, endPoint x: 564, endPoint y: 235, distance: 200.1
click at [412, 366] on link "31" at bounding box center [413, 368] width 22 height 22
type input "[DATE]"
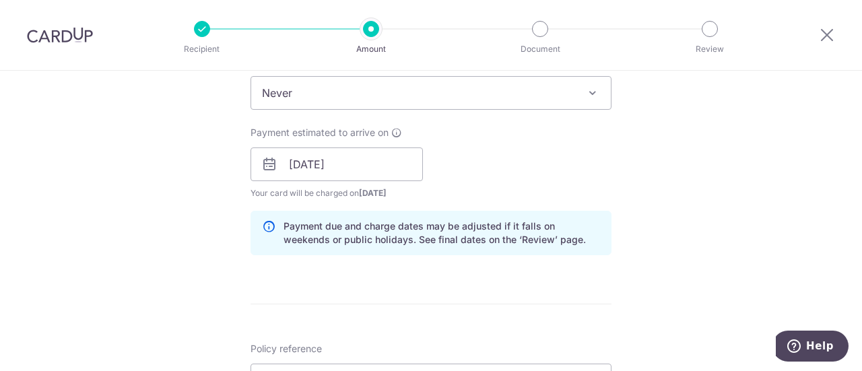
click at [596, 168] on div "Payment estimated to arrive on 31/10/2025 Prev Next Oct Nov Dec 2025 2026 2027 …" at bounding box center [431, 163] width 377 height 74
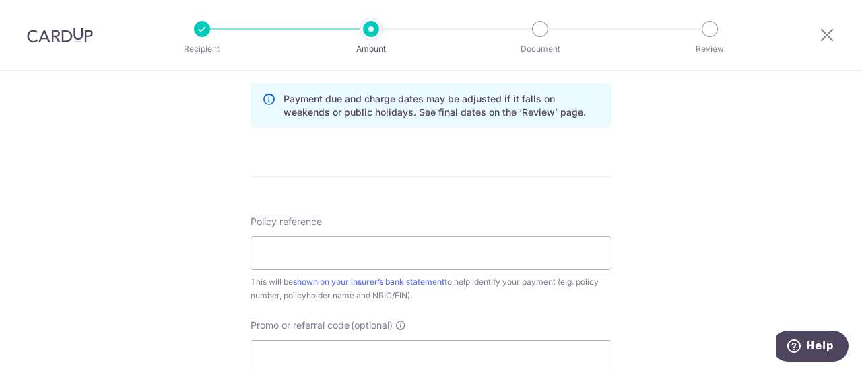
scroll to position [694, 0]
drag, startPoint x: 337, startPoint y: 251, endPoint x: 330, endPoint y: 253, distance: 7.0
click at [330, 253] on input "Policy reference" at bounding box center [431, 251] width 361 height 34
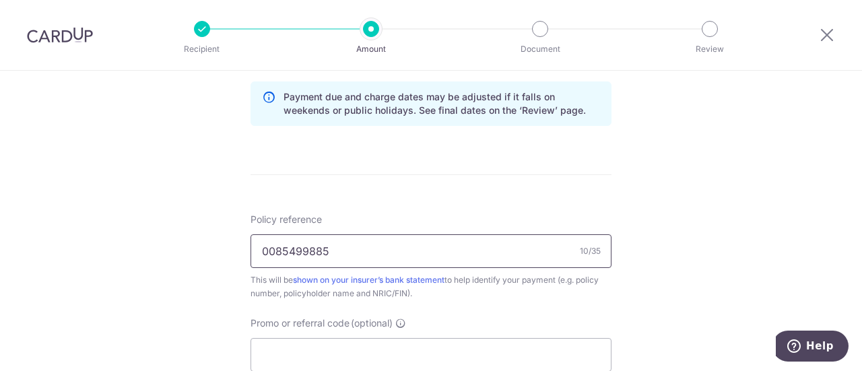
type input "0085499885"
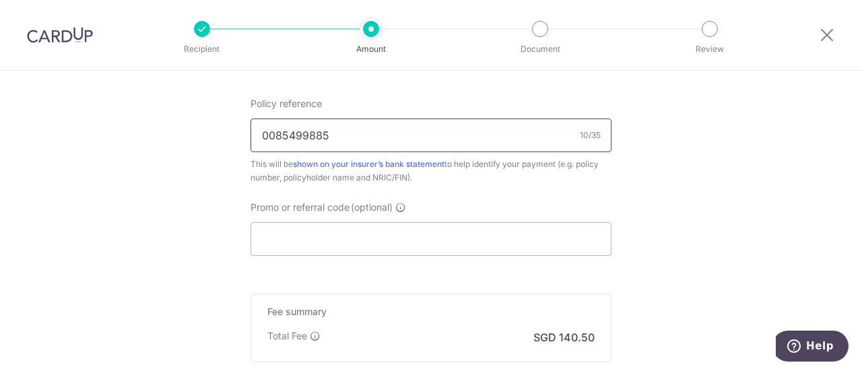
scroll to position [814, 0]
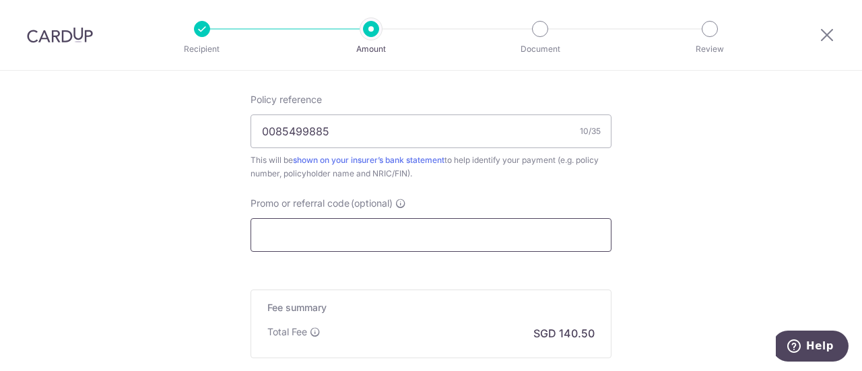
click at [326, 226] on input "Promo or referral code (optional)" at bounding box center [431, 235] width 361 height 34
paste input "25AMEX21"
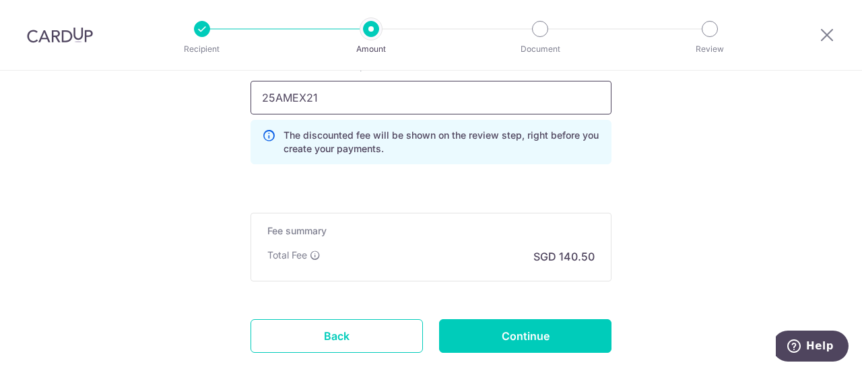
scroll to position [962, 0]
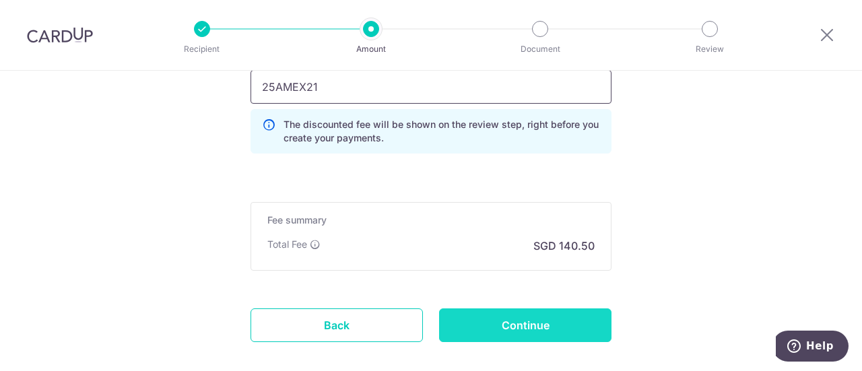
type input "25AMEX21"
click at [503, 320] on input "Continue" at bounding box center [525, 326] width 172 height 34
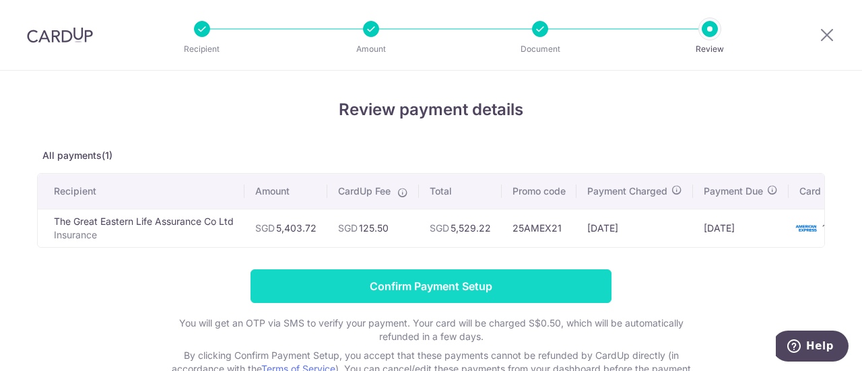
click at [393, 284] on input "Confirm Payment Setup" at bounding box center [431, 287] width 361 height 34
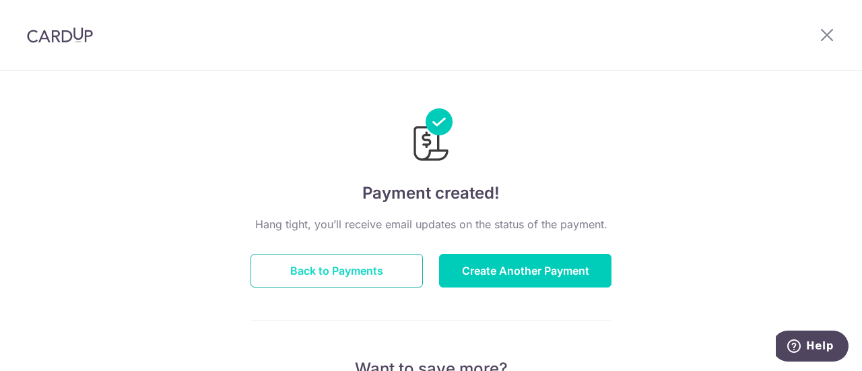
click at [348, 266] on button "Back to Payments" at bounding box center [337, 271] width 172 height 34
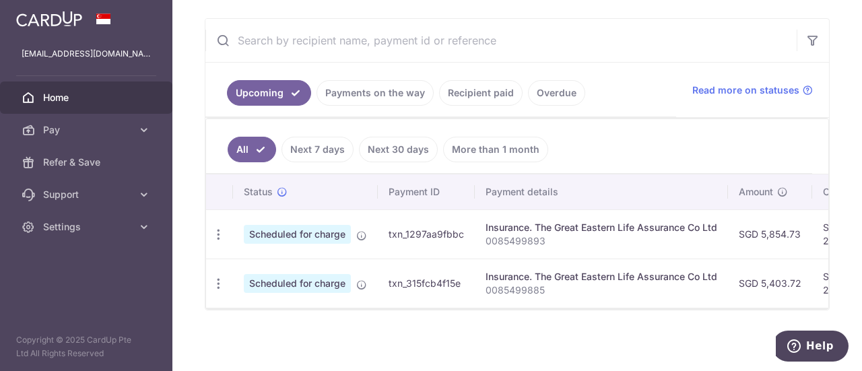
drag, startPoint x: 400, startPoint y: 311, endPoint x: 375, endPoint y: 299, distance: 28.0
click at [375, 299] on div "Status Payment ID Payment details Amount CardUp fee Total amt. Charge date Due …" at bounding box center [517, 242] width 623 height 135
drag, startPoint x: 464, startPoint y: 311, endPoint x: 532, endPoint y: 311, distance: 68.1
click at [539, 309] on div at bounding box center [517, 308] width 623 height 1
